Goal: Task Accomplishment & Management: Use online tool/utility

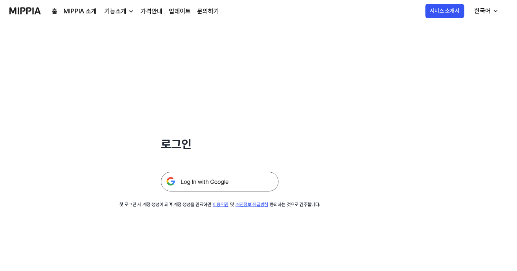
click at [236, 183] on img at bounding box center [220, 182] width 118 height 20
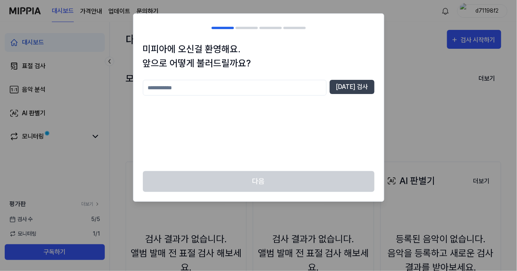
click at [291, 80] on input "text" at bounding box center [235, 88] width 184 height 16
type input "*"
type input "*******"
click at [344, 87] on button "중복 검사" at bounding box center [352, 87] width 45 height 14
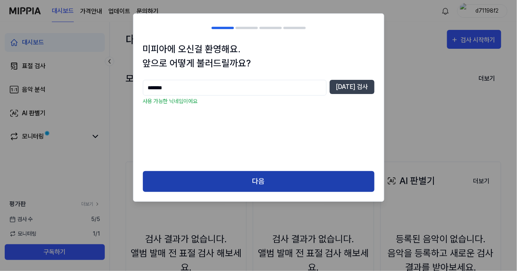
click at [276, 181] on button "다음" at bounding box center [259, 181] width 232 height 21
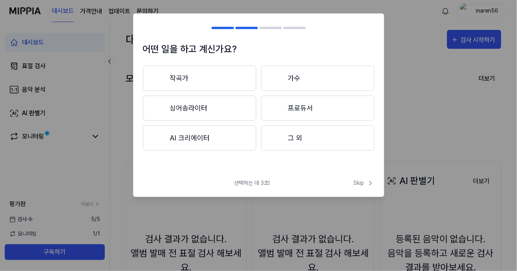
click at [228, 101] on button "싱어송라이터" at bounding box center [199, 107] width 113 height 25
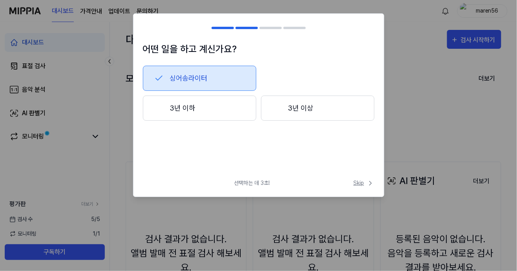
click at [368, 183] on icon at bounding box center [371, 183] width 8 height 8
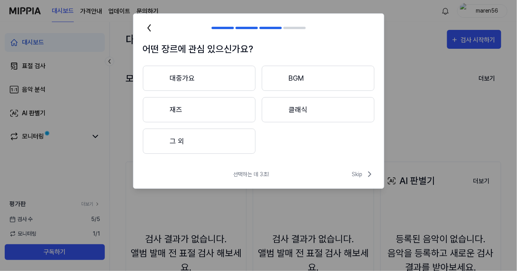
click at [249, 65] on div "어떤 장르에 관심 있으신가요? 대중가요 BGM 재즈 클래식 그 외" at bounding box center [259, 102] width 251 height 121
click at [237, 76] on button "대중가요" at bounding box center [199, 78] width 113 height 25
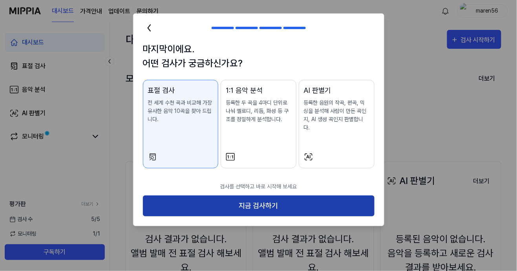
click at [342, 195] on button "지금 검사하기" at bounding box center [259, 205] width 232 height 21
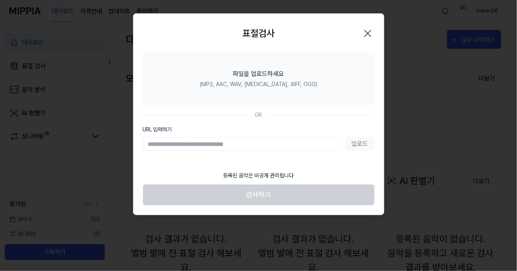
paste input "**********"
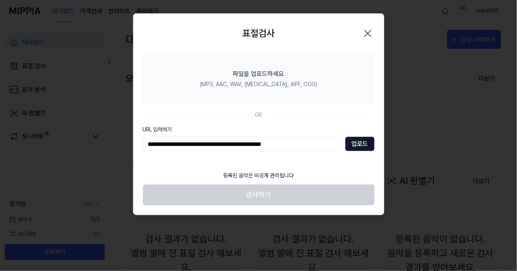
type input "**********"
click at [360, 144] on button "업로드" at bounding box center [360, 144] width 29 height 14
drag, startPoint x: 320, startPoint y: 143, endPoint x: 131, endPoint y: 154, distance: 189.2
click at [131, 154] on body "대시보드 가격안내 업데이트 문의하기 maren56 대시보드 표절 검사 음악 분석 AI 판별기 모니터링 평가판 더보기 검사 수 5 / 5 모니터…" at bounding box center [258, 135] width 517 height 271
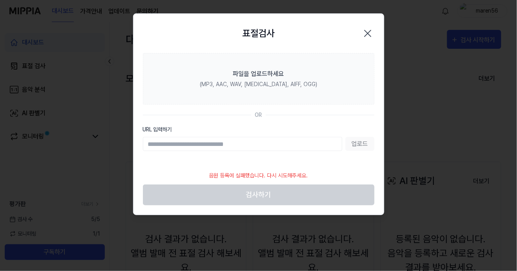
click at [195, 147] on input "URL 입력하기" at bounding box center [242, 144] width 199 height 14
click at [195, 144] on input "URL 입력하기" at bounding box center [242, 144] width 199 height 14
type input "**********"
click at [271, 75] on div "파일을 업로드하세요" at bounding box center [258, 73] width 51 height 9
click at [0, 0] on input "파일을 업로드하세요 (MP3, AAC, WAV, FLAC, AIFF, OGG)" at bounding box center [0, 0] width 0 height 0
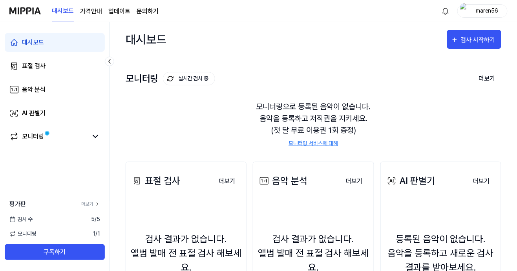
click at [316, 51] on div "대시보드 검사 시작하기" at bounding box center [314, 39] width 376 height 35
click at [350, 198] on div "음악 분석 더보기 음악 분석 검사 결과가 없습니다. 앨범 발매 전 표절 검사 해보세요. 음악 분석 더보기" at bounding box center [313, 260] width 121 height 198
click at [56, 58] on link "표절 검사" at bounding box center [55, 66] width 100 height 19
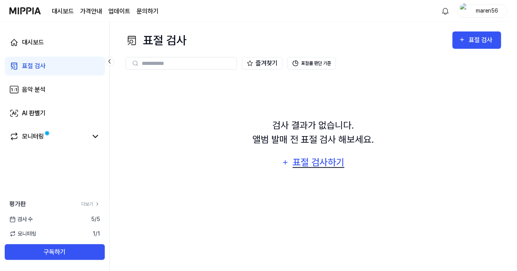
click at [324, 170] on div "표절 검사하기" at bounding box center [318, 162] width 53 height 15
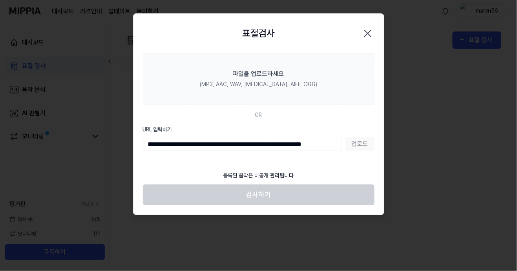
type input "**********"
click at [361, 143] on button "업로드" at bounding box center [360, 144] width 29 height 14
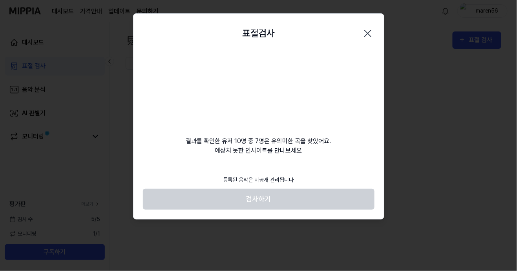
click at [255, 202] on footer "등록된 음악은 비공개 관리됩니다 검사하기" at bounding box center [259, 190] width 232 height 38
click at [318, 161] on div "표절검사 닫기 결과를 확인한 유저 10명 중 7명은 유의미한 곡을 찾았어요. 예상치 못한 인사이트를 만나보세요 등록된 음악은 비공개 관리됩니다…" at bounding box center [258, 116] width 251 height 206
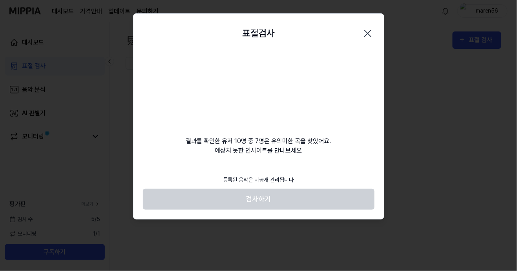
click at [250, 72] on video at bounding box center [258, 90] width 75 height 75
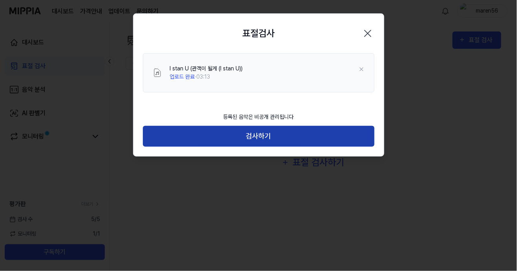
click at [276, 141] on button "검사하기" at bounding box center [259, 136] width 232 height 21
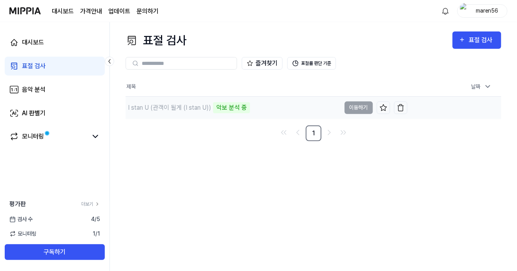
click at [349, 108] on td "I stan U (관객이 될게 (I stan U)) 악보 분석 중 이동하기" at bounding box center [267, 108] width 282 height 22
click at [352, 108] on td "I stan U (관객이 될게 (I stan U)) 악보 분석 중 이동하기" at bounding box center [267, 108] width 282 height 22
click at [361, 109] on button "이동하기" at bounding box center [359, 107] width 28 height 13
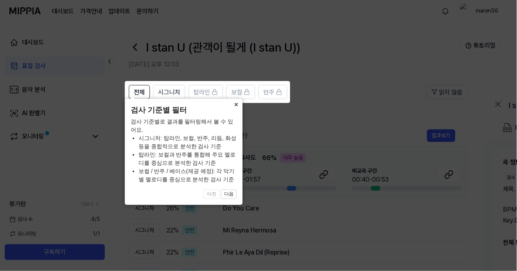
click at [238, 110] on button "×" at bounding box center [236, 104] width 13 height 11
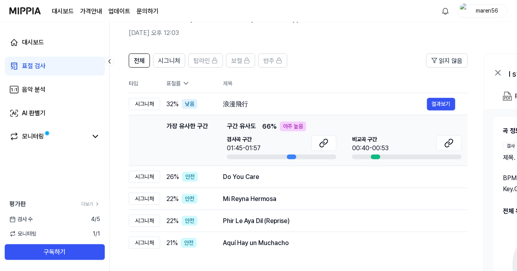
scroll to position [25, 0]
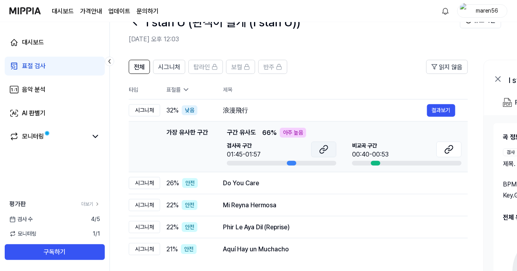
click at [324, 151] on icon at bounding box center [323, 148] width 9 height 9
click at [451, 155] on button at bounding box center [449, 149] width 25 height 16
click at [196, 135] on div "가장 유사한 구간" at bounding box center [187, 147] width 42 height 38
click at [220, 189] on td "Do You Care 결과보기" at bounding box center [339, 183] width 258 height 22
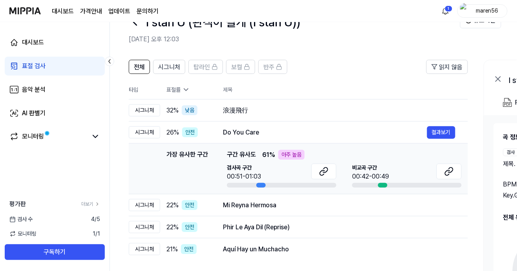
drag, startPoint x: 205, startPoint y: 171, endPoint x: 216, endPoint y: 144, distance: 29.0
click at [211, 145] on td "가장 유사한 구간 가장 유사한 구간 구간 유사도 61 % 아주 높음 검사곡 구간 00:51-01:03 비교곡 구간 00:42-00:49 결과보기" at bounding box center [298, 168] width 339 height 51
click at [329, 177] on button at bounding box center [323, 171] width 25 height 16
click at [452, 168] on icon at bounding box center [450, 169] width 5 height 5
click at [278, 203] on div "Mi Reyna Hermosa" at bounding box center [325, 204] width 204 height 9
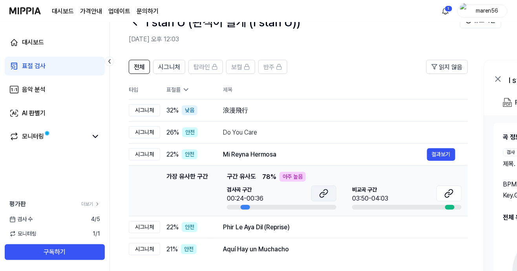
click at [331, 196] on button at bounding box center [323, 193] width 25 height 16
click at [450, 189] on icon at bounding box center [448, 192] width 9 height 9
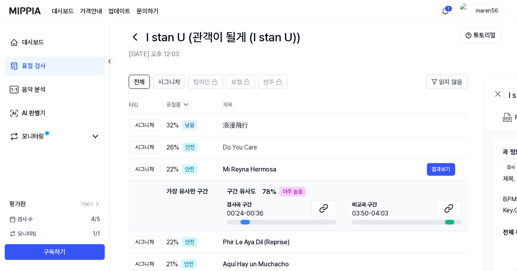
scroll to position [0, 0]
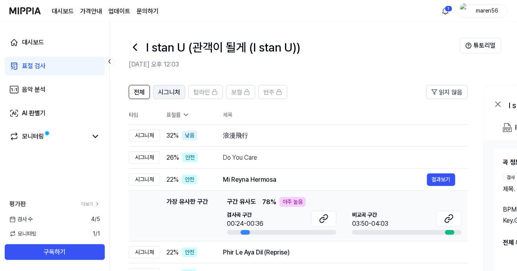
click at [165, 88] on span "시그니처" at bounding box center [169, 92] width 22 height 9
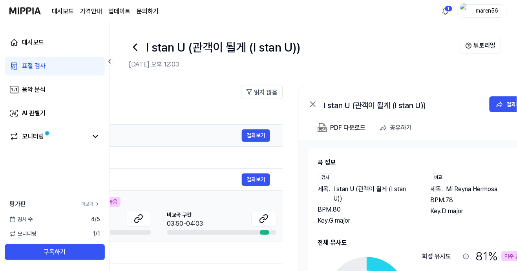
drag, startPoint x: 392, startPoint y: 152, endPoint x: 205, endPoint y: 144, distance: 187.4
click at [205, 144] on tbody "시그니처 32 % 낮음 浪漫飛行 결과보기 시그니처 26 % 안전 Do You Care 결과보기 시그니처 22 % 안전 Mi Reyna Herm…" at bounding box center [112, 204] width 339 height 161
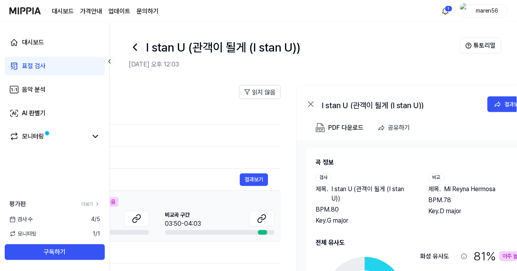
scroll to position [0, 225]
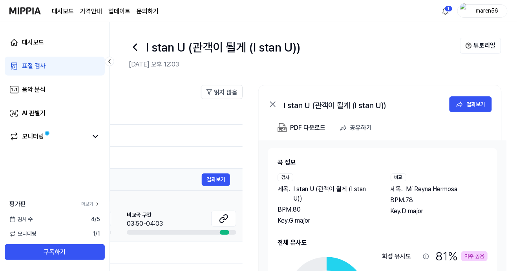
drag, startPoint x: 382, startPoint y: 157, endPoint x: 218, endPoint y: 169, distance: 165.0
click at [218, 169] on div "전체 시그니처 탑라인 보컬 반주 읽지 않음 전체 시그니처 탑라인 보컬 반주 타입 표절률 제목 표절률 읽지 않음 시그니처 32 % 낮음 浪漫飛行…" at bounding box center [201, 236] width 633 height 319
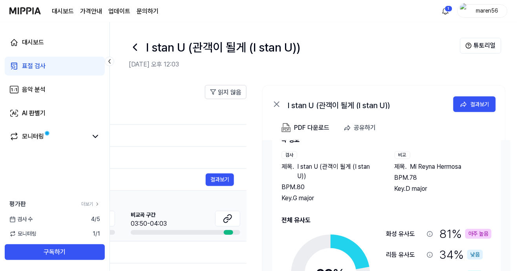
scroll to position [0, 221]
drag, startPoint x: 379, startPoint y: 185, endPoint x: 384, endPoint y: 142, distance: 42.7
click at [383, 143] on div "곡 정보 검사 제목 . I stan U (관객이 될게 (I stan U)) BPM. 80 Key. G major 비교 제목 . Mi Reyna…" at bounding box center [387, 169] width 210 height 68
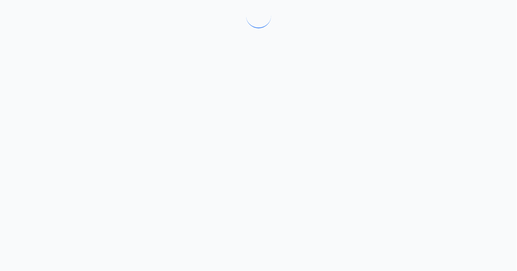
scroll to position [0, 0]
click at [116, 83] on body at bounding box center [258, 135] width 517 height 271
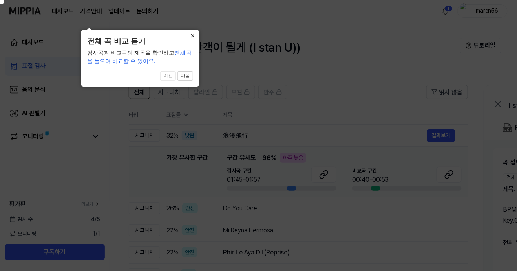
click at [191, 34] on button "×" at bounding box center [193, 35] width 13 height 11
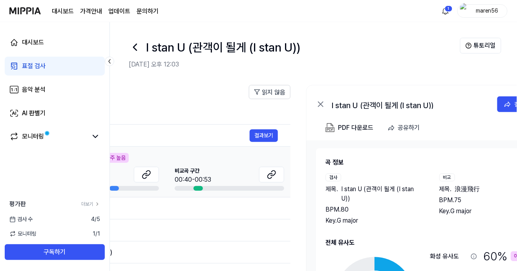
drag, startPoint x: 380, startPoint y: 117, endPoint x: 160, endPoint y: 117, distance: 220.3
click at [187, 117] on th "제목" at bounding box center [168, 114] width 245 height 19
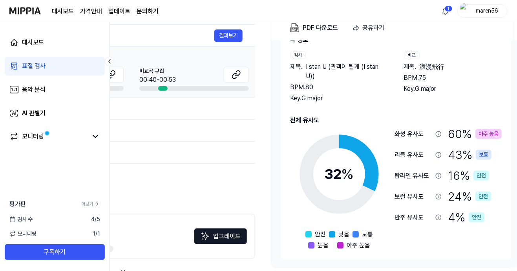
scroll to position [0, 225]
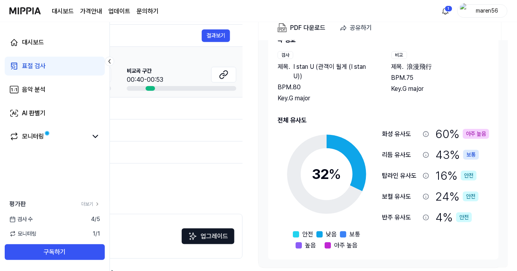
drag, startPoint x: 469, startPoint y: 163, endPoint x: 388, endPoint y: 164, distance: 80.9
click at [388, 164] on div "화성 유사도 60 % 아주 높음 리듬 유사도 43 % 보통 탑라인 유사도 16 % 안전 보컬 유사도 24 % 안전 반주 유사도 4 % 안전" at bounding box center [435, 186] width 107 height 122
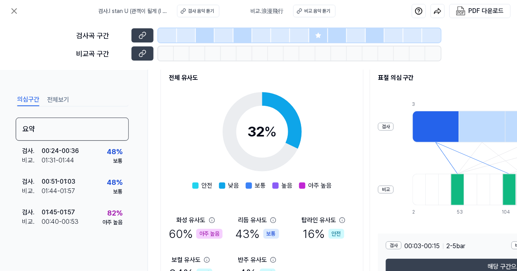
scroll to position [112, 0]
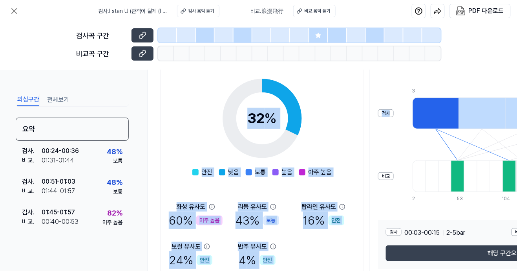
drag, startPoint x: 394, startPoint y: 137, endPoint x: 263, endPoint y: 139, distance: 130.4
click at [263, 139] on div "전체 유사도 32 % 안전 낮음 보통 높음 아주 높음 화성 유사도 60 % 아주 높음 리듬 유사도 43 % 보통 탑라인 유사도 16 % 안전 …" at bounding box center [407, 163] width 492 height 225
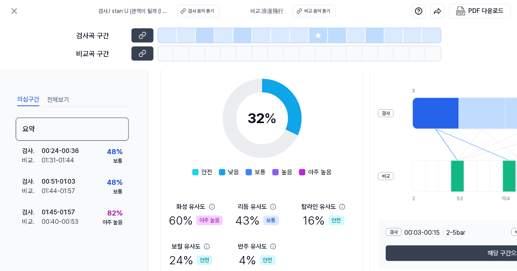
click at [289, 142] on circle at bounding box center [262, 119] width 66 height 66
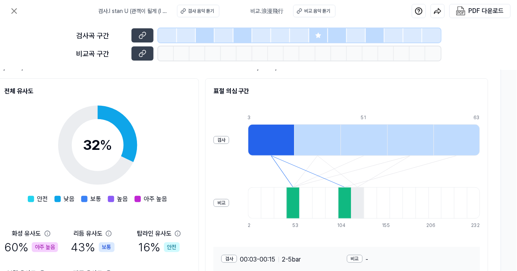
scroll to position [112, 166]
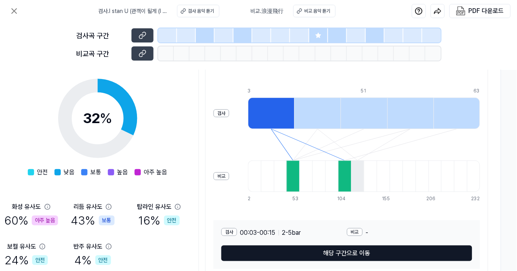
click at [328, 254] on button "해당 구간으로 이동" at bounding box center [346, 253] width 251 height 16
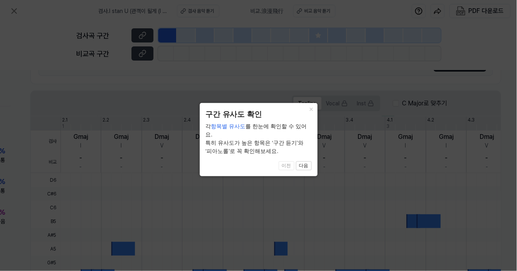
scroll to position [215, 120]
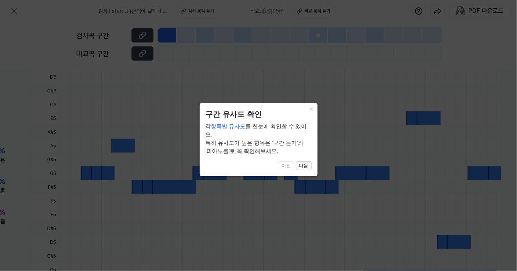
click at [302, 161] on button "다음" at bounding box center [304, 165] width 16 height 9
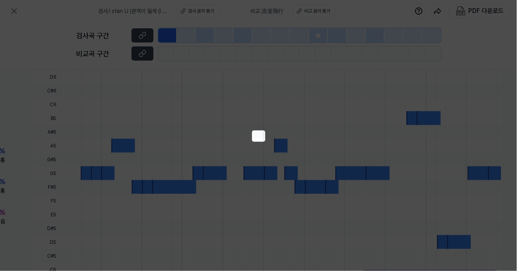
scroll to position [132, 120]
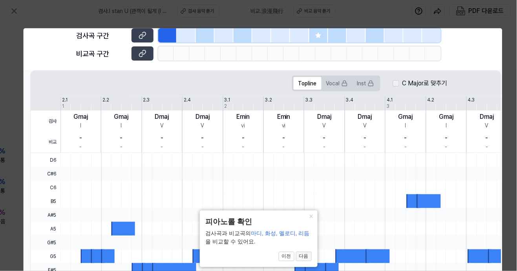
click at [308, 254] on button "다음" at bounding box center [304, 255] width 16 height 9
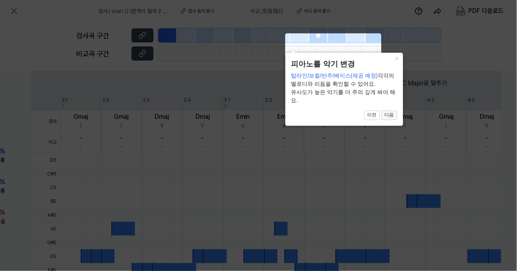
click at [390, 115] on button "다음" at bounding box center [390, 114] width 16 height 9
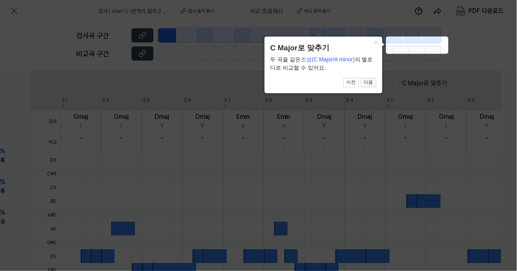
click at [366, 84] on button "다음" at bounding box center [369, 82] width 16 height 9
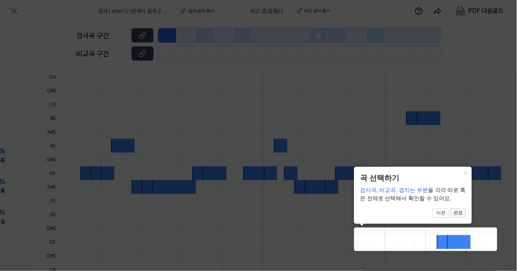
click at [459, 212] on button "완료" at bounding box center [458, 212] width 16 height 9
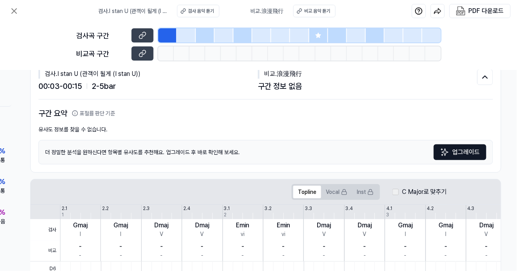
scroll to position [0, 0]
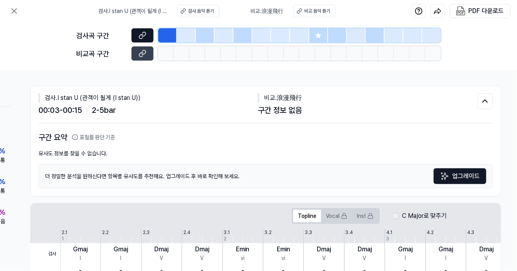
click at [150, 40] on button at bounding box center [143, 35] width 22 height 14
click at [136, 51] on button at bounding box center [143, 53] width 22 height 14
